Goal: Obtain resource: Download file/media

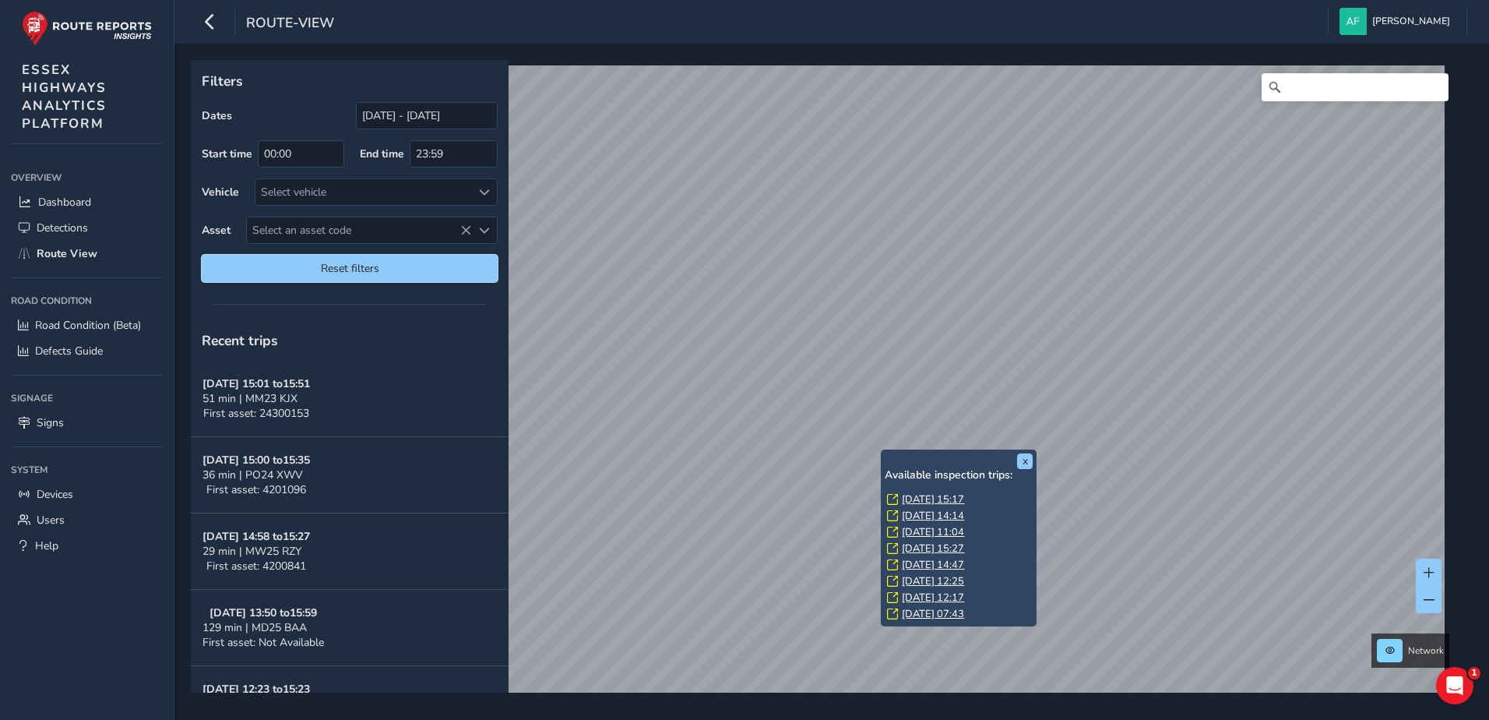
click at [394, 266] on span "Reset filters" at bounding box center [349, 268] width 273 height 15
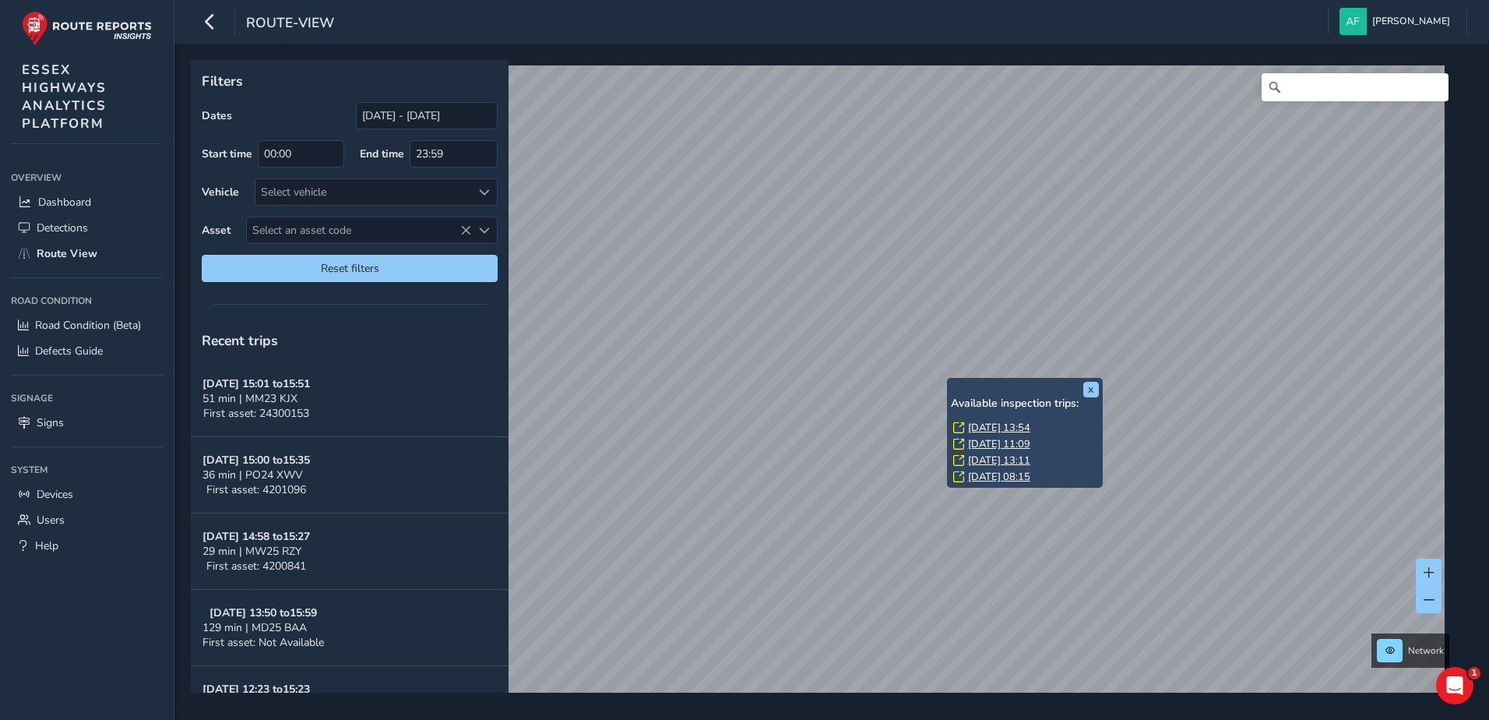
click at [983, 428] on link "[DATE] 13:54" at bounding box center [999, 427] width 62 height 14
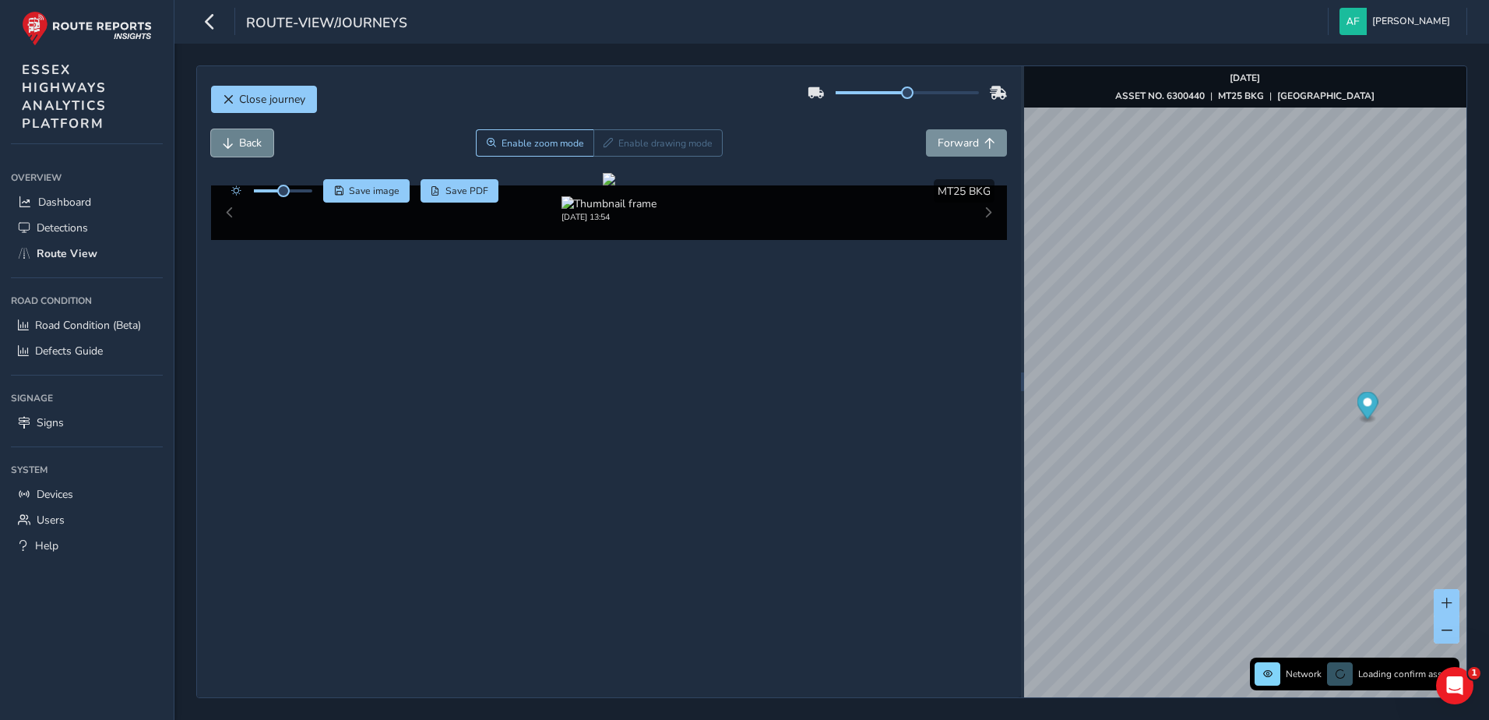
click at [251, 144] on span "Back" at bounding box center [250, 142] width 23 height 15
click at [251, 141] on span "Back" at bounding box center [250, 142] width 23 height 15
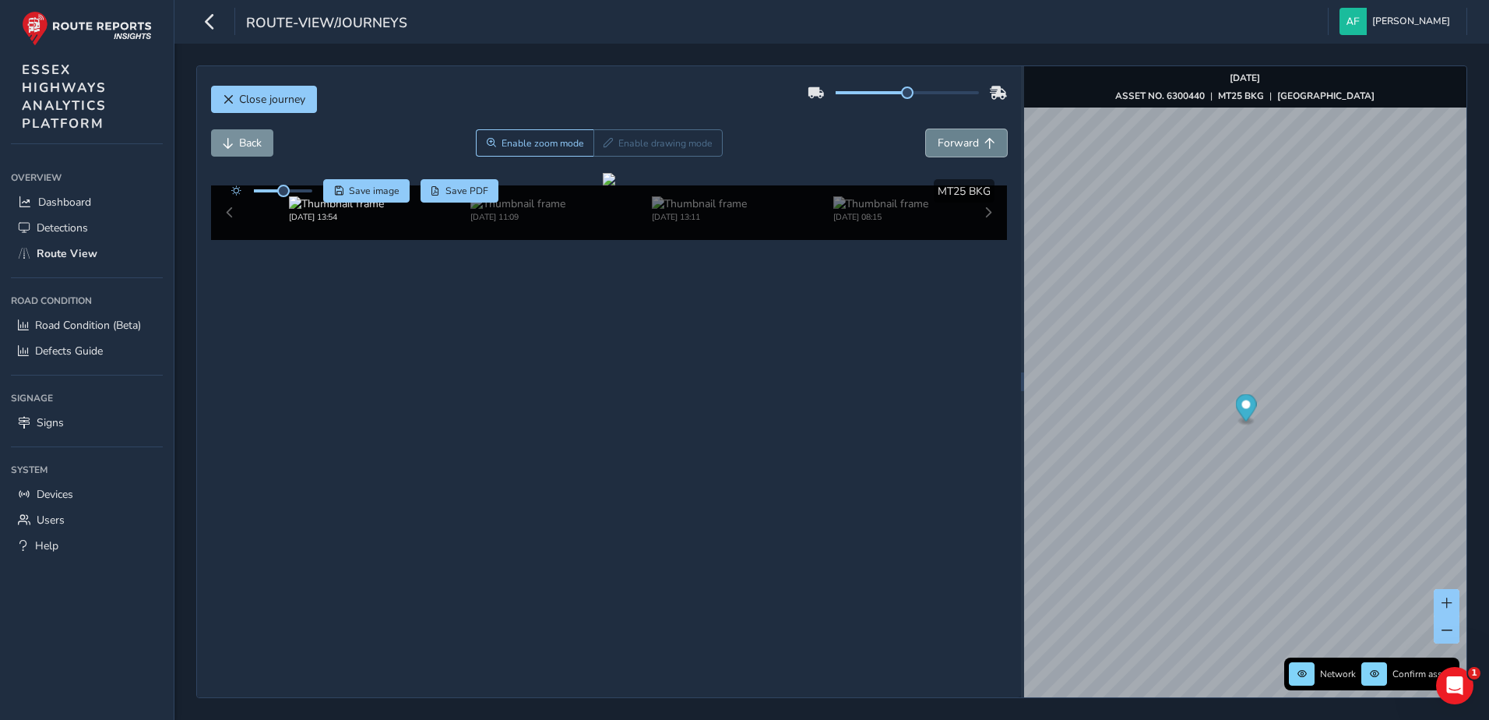
click at [938, 143] on span "Forward" at bounding box center [958, 142] width 41 height 15
click at [241, 138] on span "Back" at bounding box center [250, 142] width 23 height 15
click at [446, 192] on span "Save PDF" at bounding box center [466, 191] width 43 height 12
